Goal: Information Seeking & Learning: Learn about a topic

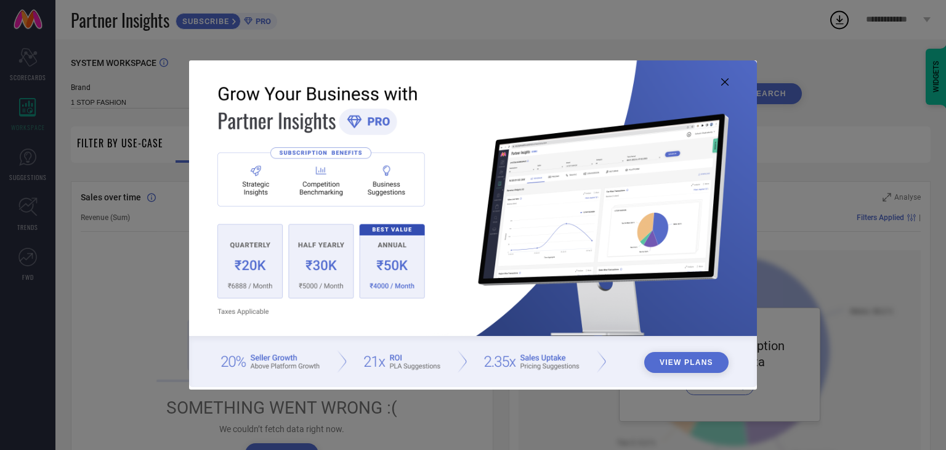
click at [677, 369] on button "View Plans" at bounding box center [686, 362] width 84 height 21
click at [724, 84] on icon at bounding box center [724, 81] width 7 height 7
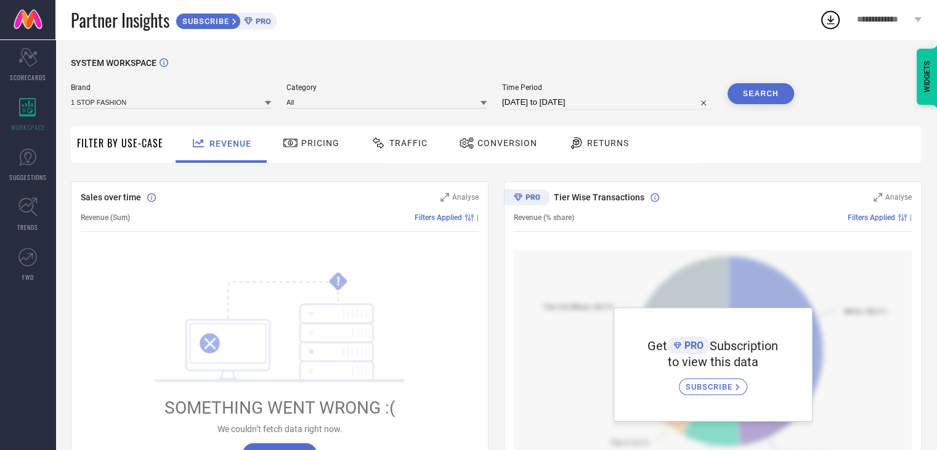
scroll to position [25, 0]
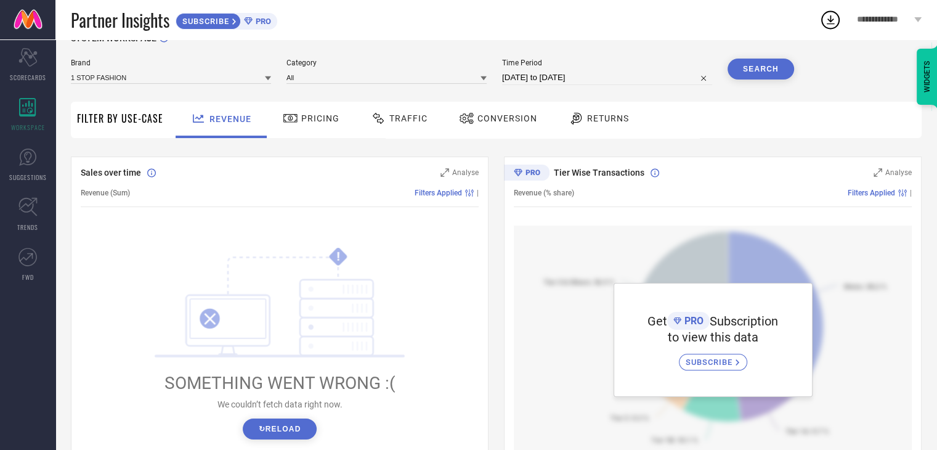
click at [307, 123] on span "Pricing" at bounding box center [320, 118] width 38 height 10
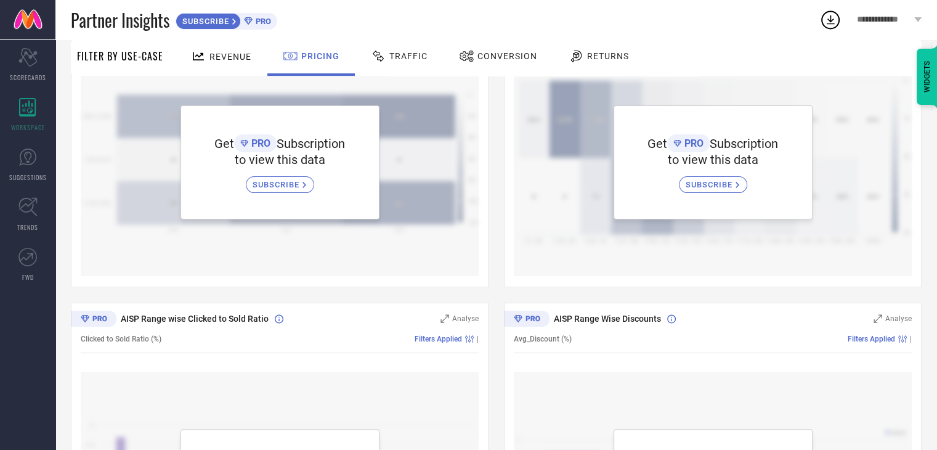
scroll to position [0, 0]
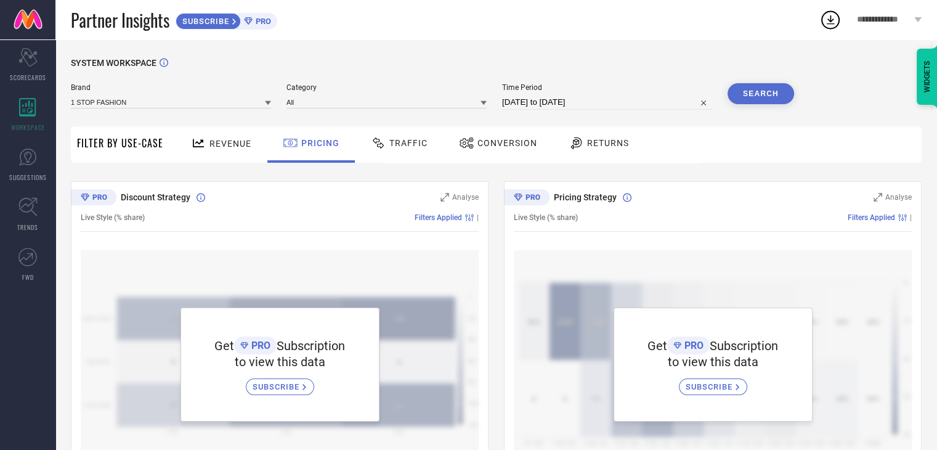
click at [400, 147] on span "Traffic" at bounding box center [408, 143] width 38 height 10
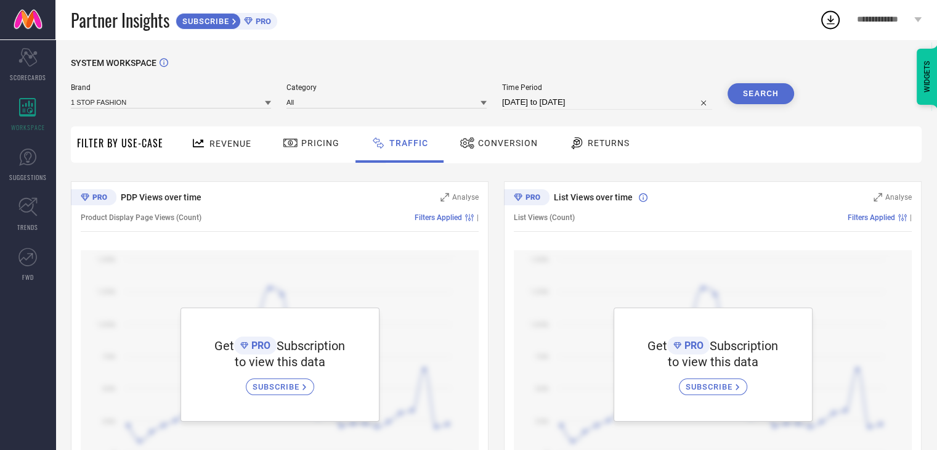
scroll to position [59, 0]
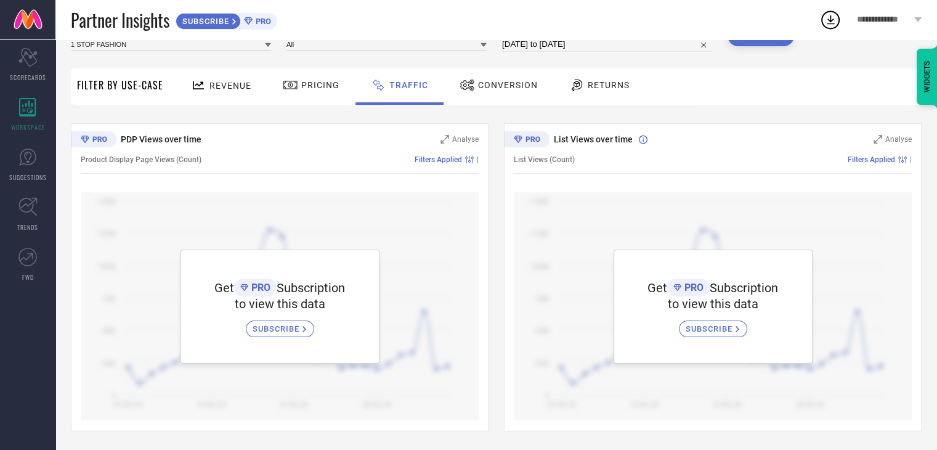
click at [504, 91] on div "Conversion" at bounding box center [498, 85] width 84 height 21
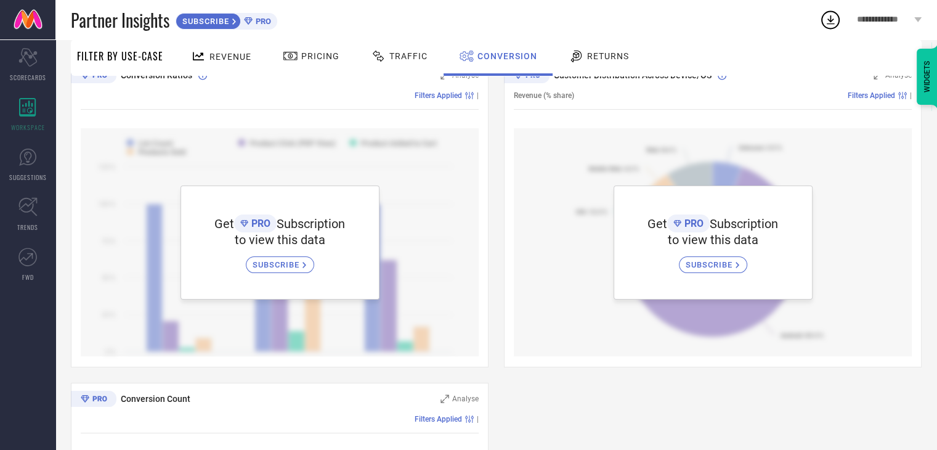
scroll to position [0, 0]
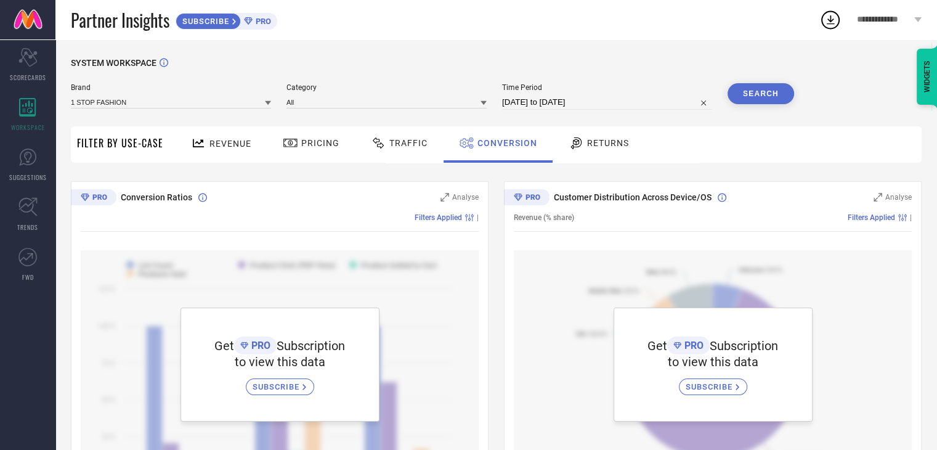
click at [587, 146] on span "Returns" at bounding box center [608, 143] width 42 height 10
